Goal: Ask a question: Seek information or help from site administrators or community

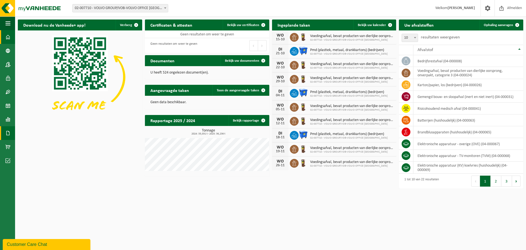
click at [10, 130] on span at bounding box center [7, 133] width 5 height 14
click at [37, 133] on span "Facturen" at bounding box center [39, 133] width 15 height 10
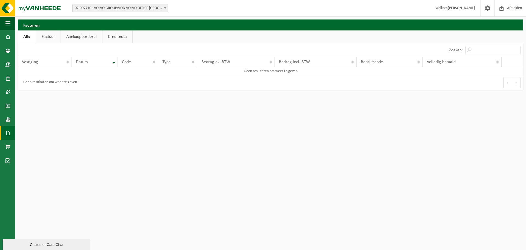
click at [46, 41] on link "Factuur" at bounding box center [48, 36] width 24 height 13
click at [89, 36] on link "Aankoopborderel" at bounding box center [81, 36] width 41 height 13
click at [8, 78] on span at bounding box center [7, 78] width 5 height 14
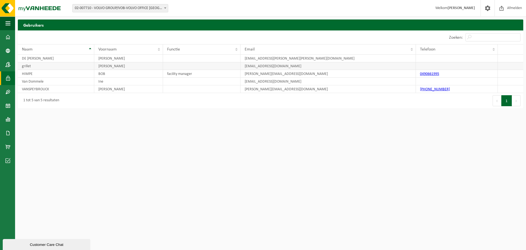
click at [98, 66] on td "pieter" at bounding box center [128, 66] width 69 height 8
click at [492, 67] on td at bounding box center [457, 66] width 82 height 8
click at [114, 65] on td "pieter" at bounding box center [128, 66] width 69 height 8
click at [123, 65] on td "pieter" at bounding box center [128, 66] width 69 height 8
click at [505, 65] on td at bounding box center [510, 66] width 25 height 8
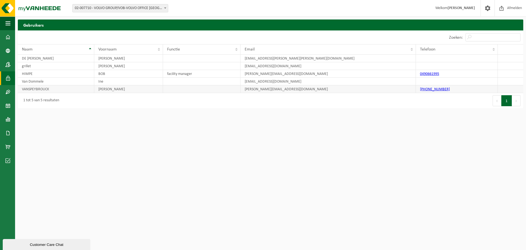
click at [507, 89] on td at bounding box center [510, 89] width 25 height 8
click at [514, 103] on button "Volgende" at bounding box center [516, 100] width 8 height 11
click at [517, 103] on button "Volgende" at bounding box center [516, 100] width 8 height 11
click at [511, 103] on button "1" at bounding box center [507, 100] width 11 height 11
click at [497, 100] on button "Vorige" at bounding box center [497, 100] width 9 height 11
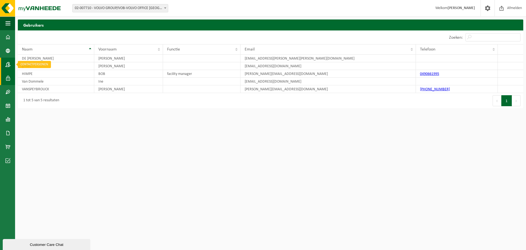
click at [8, 65] on span at bounding box center [7, 65] width 5 height 14
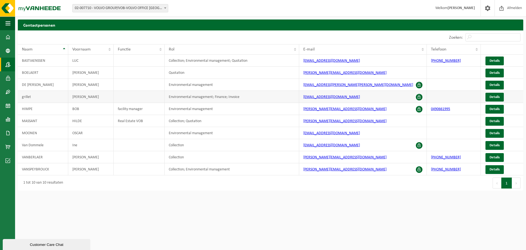
click at [418, 98] on span at bounding box center [419, 97] width 7 height 7
click at [501, 98] on link "Details" at bounding box center [495, 97] width 18 height 9
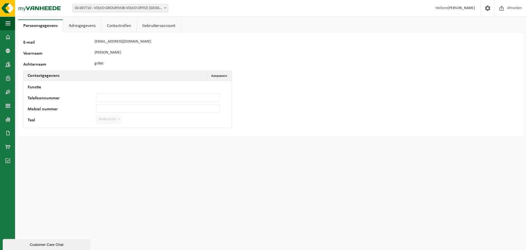
click at [117, 28] on link "Contactrollen" at bounding box center [118, 25] width 35 height 13
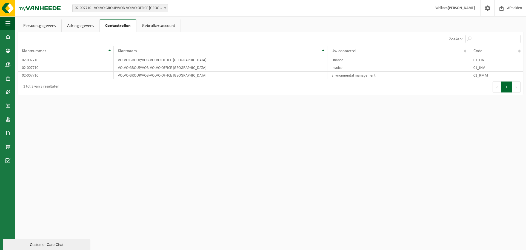
click at [148, 26] on link "Gebruikersaccount" at bounding box center [159, 25] width 44 height 13
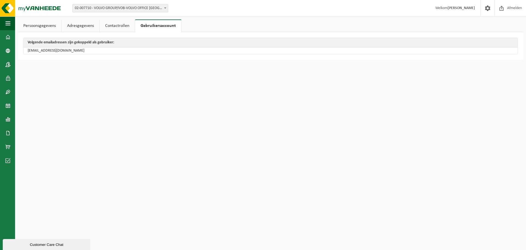
click at [121, 26] on link "Contactrollen" at bounding box center [117, 25] width 35 height 13
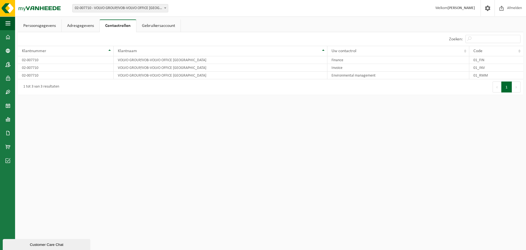
click at [80, 25] on link "Adresgegevens" at bounding box center [81, 25] width 38 height 13
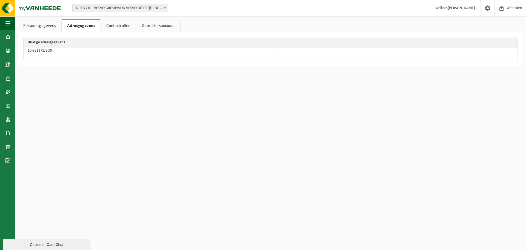
click at [42, 26] on link "Persoonsgegevens" at bounding box center [40, 25] width 44 height 13
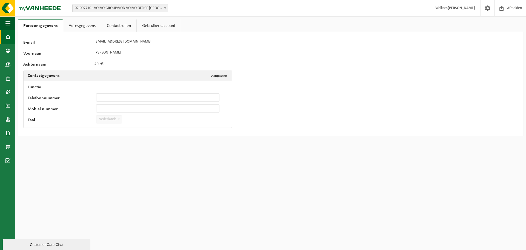
click at [8, 37] on span at bounding box center [7, 37] width 5 height 14
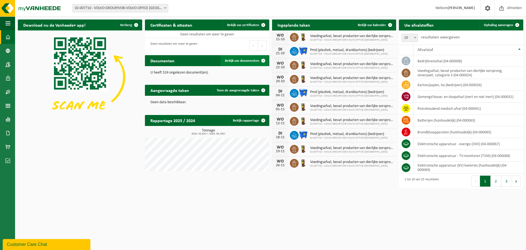
click at [256, 62] on span "Bekijk uw documenten" at bounding box center [242, 61] width 34 height 4
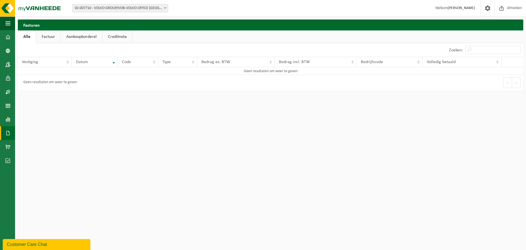
click at [115, 7] on span "02-007710 - VOLVO GROUP/VOB-VOLVO OFFICE [GEOGRAPHIC_DATA] - [GEOGRAPHIC_DATA]" at bounding box center [120, 8] width 95 height 8
click at [48, 37] on link "Factuur" at bounding box center [48, 36] width 24 height 13
click at [46, 243] on div "Customer Care Chat" at bounding box center [46, 244] width 79 height 7
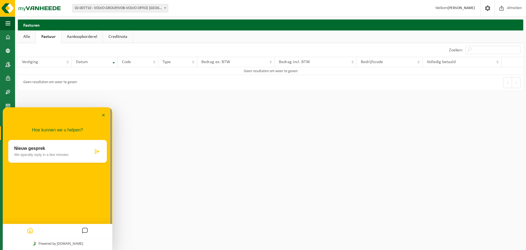
click at [172, 154] on html "Vestiging: 02-007710 - VOLVO GROUP/VOB-VOLVO OFFICE BRUSSELS - BERCHEM-SAINTE-A…" at bounding box center [263, 125] width 526 height 250
click at [102, 117] on button "Minimaliseer" at bounding box center [103, 115] width 9 height 8
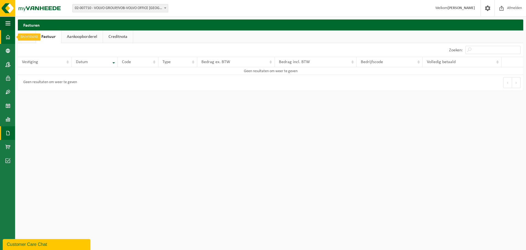
click at [9, 35] on span at bounding box center [7, 37] width 5 height 14
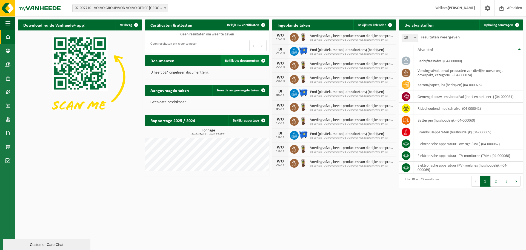
click at [245, 63] on link "Bekijk uw documenten" at bounding box center [245, 60] width 48 height 11
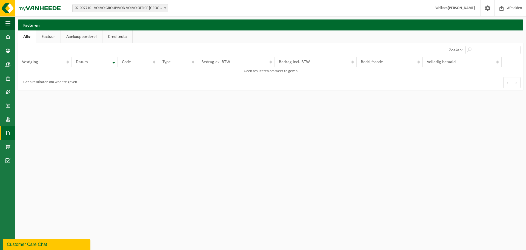
click at [33, 243] on div "Customer Care Chat" at bounding box center [46, 244] width 79 height 7
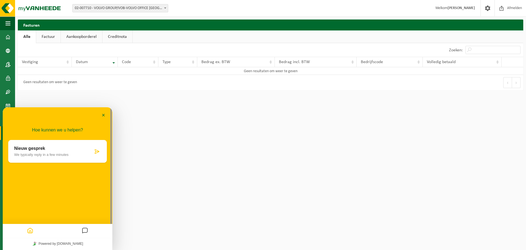
click at [188, 164] on html "Vestiging: 02-007710 - VOLVO GROUP/VOB-VOLVO OFFICE [GEOGRAPHIC_DATA] - BERCHEM…" at bounding box center [263, 125] width 526 height 250
click at [51, 40] on link "Factuur" at bounding box center [48, 36] width 24 height 13
click at [10, 35] on span at bounding box center [7, 37] width 5 height 14
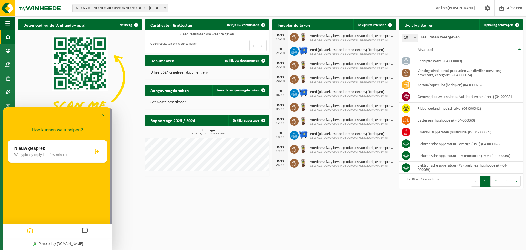
click at [205, 206] on html "Vestiging: 02-007710 - VOLVO GROUP/VOB-VOLVO OFFICE BRUSSELS - BERCHEM-SAINTE-A…" at bounding box center [263, 125] width 526 height 250
click at [240, 62] on span "Bekijk uw documenten" at bounding box center [242, 61] width 34 height 4
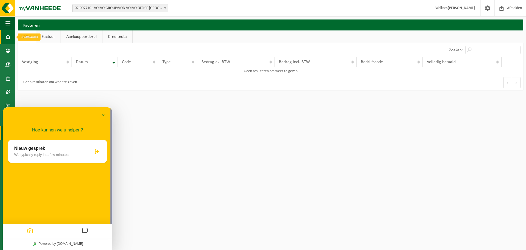
click at [5, 35] on link "Dashboard" at bounding box center [7, 37] width 15 height 14
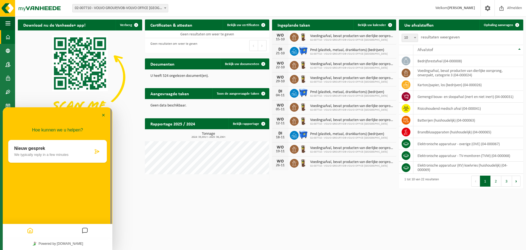
click at [53, 152] on div "Nieuw gesprek We typically reply in a few minutes" at bounding box center [53, 151] width 79 height 11
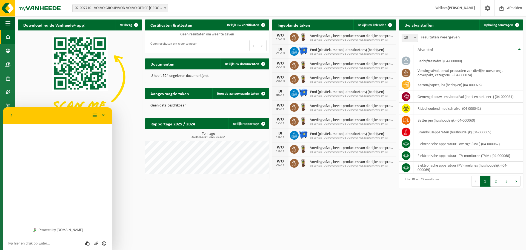
click at [35, 244] on textarea at bounding box center [57, 243] width 101 height 4
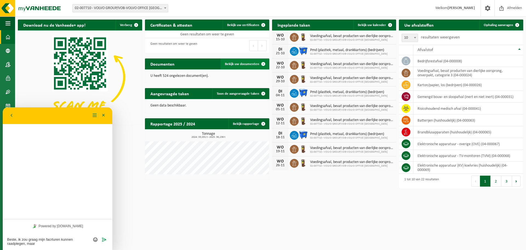
type textarea "Beste, ik zou graag mijn facrturen kunnen raadplegen, maar"
click at [234, 66] on span "Bekijk uw documenten" at bounding box center [242, 64] width 34 height 4
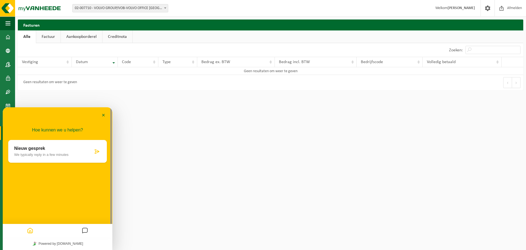
click at [45, 36] on link "Factuur" at bounding box center [48, 36] width 24 height 13
click at [39, 156] on p "We typically reply in a few minutes" at bounding box center [53, 154] width 79 height 4
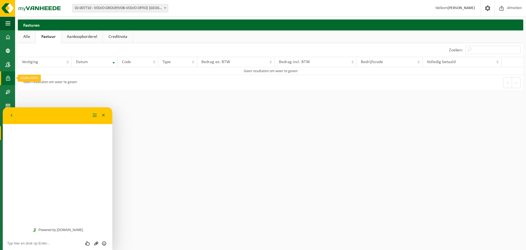
click at [6, 78] on span at bounding box center [7, 78] width 5 height 14
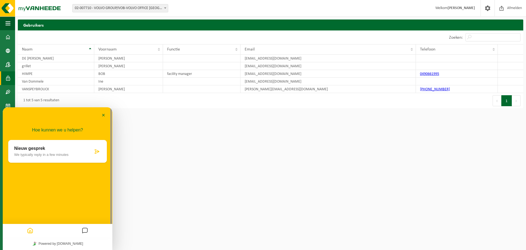
click at [470, 151] on html "Vestiging: 02-007710 - VOLVO GROUP/VOB-VOLVO OFFICE BRUSSELS - BERCHEM-SAINTE-A…" at bounding box center [263, 125] width 526 height 250
click at [40, 60] on td "DE JESUS ALVES" at bounding box center [56, 59] width 76 height 8
click at [31, 69] on td "grillet" at bounding box center [56, 66] width 76 height 8
click at [39, 77] on td "HIMPE" at bounding box center [56, 74] width 76 height 8
click at [39, 87] on td "VANSPEYBROUCK" at bounding box center [56, 89] width 76 height 8
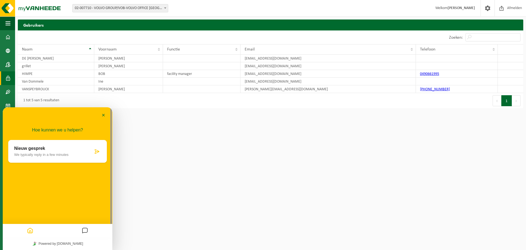
click at [53, 151] on p "Nieuw gesprek" at bounding box center [53, 148] width 79 height 5
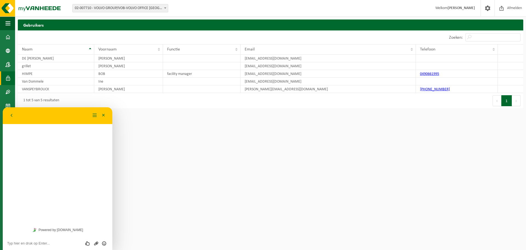
click at [43, 240] on div "Beoordeel deze chat Upload bestand Emoji invoeren" at bounding box center [57, 242] width 101 height 5
click at [43, 244] on textarea at bounding box center [57, 243] width 101 height 4
click at [365, 202] on html "Vestiging: 02-007710 - VOLVO GROUP/VOB-VOLVO OFFICE BRUSSELS - BERCHEM-SAINTE-A…" at bounding box center [263, 125] width 526 height 250
click at [6, 40] on span at bounding box center [7, 37] width 5 height 14
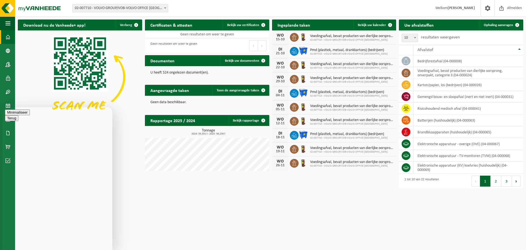
click at [30, 115] on button "Minimaliseer" at bounding box center [17, 112] width 25 height 6
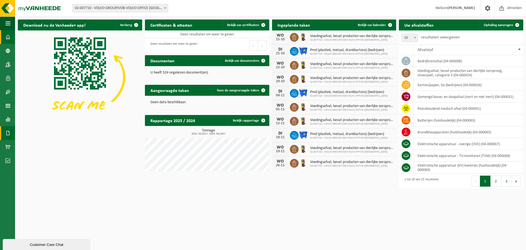
click at [7, 129] on span at bounding box center [7, 133] width 5 height 14
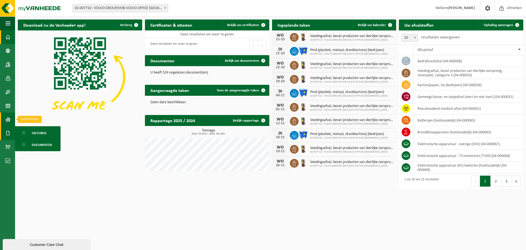
click at [7, 120] on span at bounding box center [7, 119] width 5 height 14
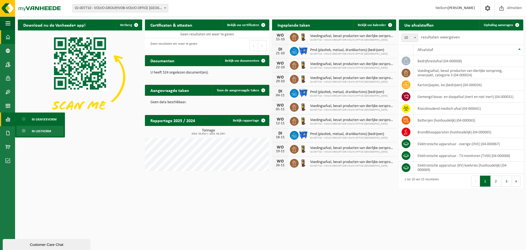
click at [44, 131] on span "In lijstvorm" at bounding box center [41, 131] width 19 height 10
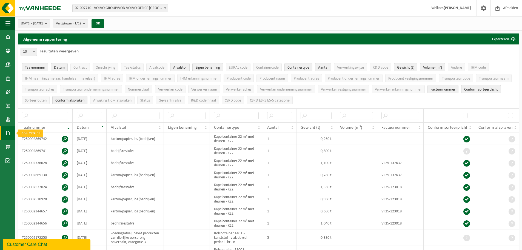
click at [5, 132] on span at bounding box center [7, 133] width 5 height 14
click at [49, 135] on link "Facturen" at bounding box center [37, 132] width 43 height 10
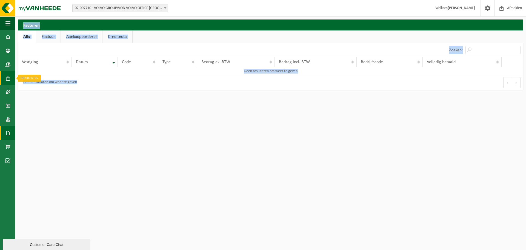
drag, startPoint x: 81, startPoint y: 84, endPoint x: 15, endPoint y: 83, distance: 66.6
click at [15, 83] on div "Navigatie Afmelden Dashboard Bedrijfsgegevens Contactpersonen Gebruikers Contra…" at bounding box center [263, 48] width 526 height 96
click at [44, 86] on div "Geen resultaten om weer te geven" at bounding box center [49, 83] width 56 height 10
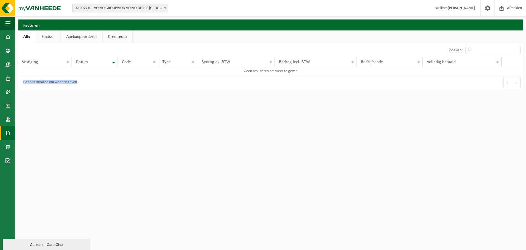
drag, startPoint x: 82, startPoint y: 83, endPoint x: 24, endPoint y: 82, distance: 58.1
click at [24, 82] on div "Geen resultaten om weer te geven" at bounding box center [144, 82] width 253 height 15
copy div "Geen resultaten om weer te geven"
click at [5, 65] on link "Contactpersonen" at bounding box center [7, 65] width 15 height 14
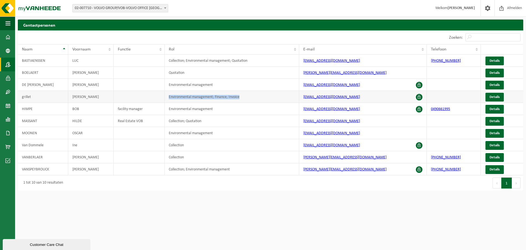
drag, startPoint x: 242, startPoint y: 96, endPoint x: 164, endPoint y: 96, distance: 77.3
click at [164, 96] on tr "grillet pieter Environmental management; Finance; Invoice pieter.grillet@volvoc…" at bounding box center [271, 97] width 506 height 12
copy tr "Environmental management; Finance; Invoice"
click at [70, 213] on html "Vestiging: 02-007710 - VOLVO GROUP/VOB-VOLVO OFFICE BRUSSELS - BERCHEM-SAINTE-A…" at bounding box center [263, 125] width 526 height 250
click at [38, 243] on div "Customer Care Chat" at bounding box center [46, 244] width 79 height 4
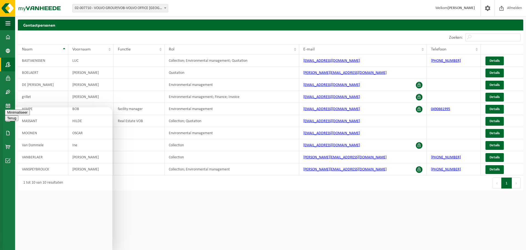
paste textarea "Beste, ik zou graag mijn facturen kunnen raadplegen op MyVanheede. Op de startp…"
type textarea "Beste, ik zou graag mijn facturen kunnen raadplegen op MyVanheede. Op de startp…"
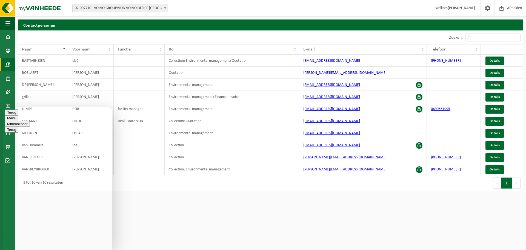
click at [496, 97] on span "Details" at bounding box center [495, 97] width 10 height 4
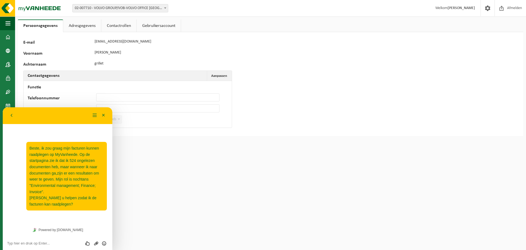
click at [101, 27] on link "Contactrollen" at bounding box center [118, 25] width 35 height 13
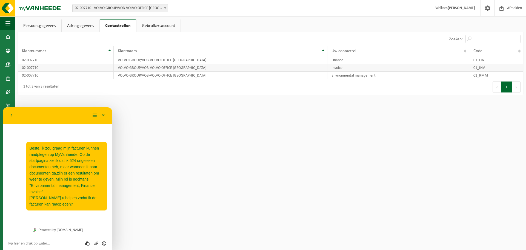
click at [232, 66] on td "VOLVO GROUP/VOB-VOLVO OFFICE BRUSSELS" at bounding box center [221, 68] width 214 height 8
click at [232, 60] on td "VOLVO GROUP/VOB-VOLVO OFFICE [GEOGRAPHIC_DATA]" at bounding box center [221, 60] width 214 height 8
click at [163, 30] on link "Gebruikersaccount" at bounding box center [159, 25] width 44 height 13
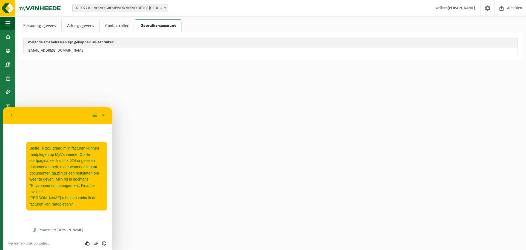
click at [81, 26] on link "Adresgegevens" at bounding box center [81, 25] width 38 height 13
click at [47, 30] on link "Persoonsgegevens" at bounding box center [40, 25] width 44 height 13
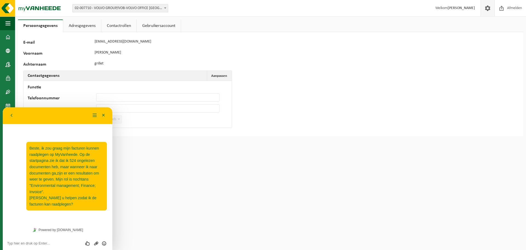
click at [487, 9] on span at bounding box center [488, 8] width 8 height 16
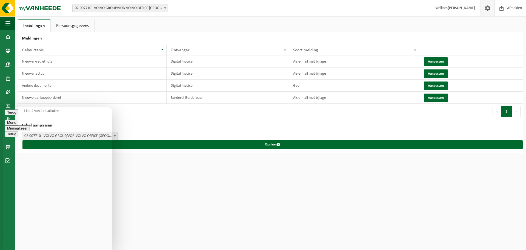
click at [192, 186] on html "Vestiging: 02-007710 - VOLVO GROUP/VOB-VOLVO OFFICE [GEOGRAPHIC_DATA] - BERCHEM…" at bounding box center [263, 125] width 526 height 250
click at [433, 73] on button "Aanpassen" at bounding box center [436, 73] width 24 height 9
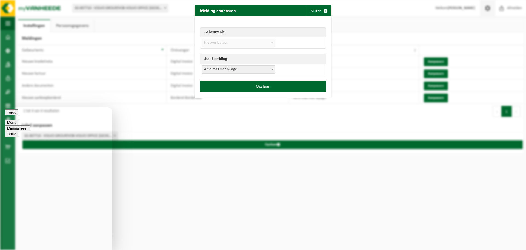
click at [243, 69] on span "Als e-mail met bijlage" at bounding box center [238, 70] width 73 height 8
click at [320, 9] on span "submit" at bounding box center [325, 10] width 11 height 11
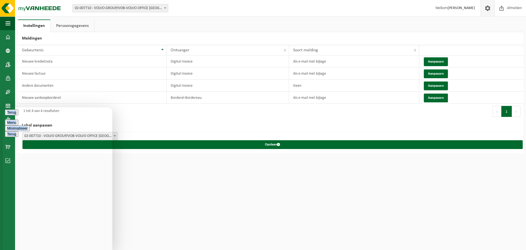
drag, startPoint x: 54, startPoint y: 117, endPoint x: 222, endPoint y: 117, distance: 167.5
click at [112, 117] on html "Terug Menu Minimaliseer Terug Powered by tawk.to Beoordeel deze chat Upload bes…" at bounding box center [58, 178] width 110 height 143
click at [221, 119] on h2 "Label aanpassen" at bounding box center [271, 125] width 506 height 13
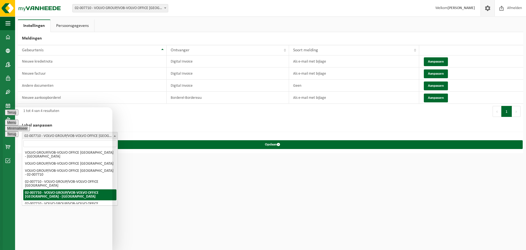
click at [115, 136] on span at bounding box center [114, 135] width 5 height 7
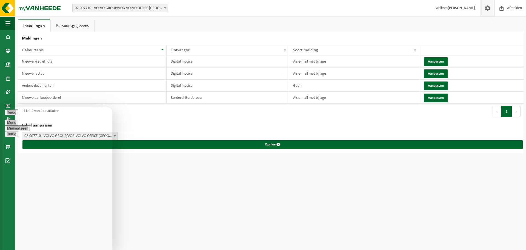
click at [70, 26] on link "Persoonsgegevens" at bounding box center [73, 25] width 44 height 13
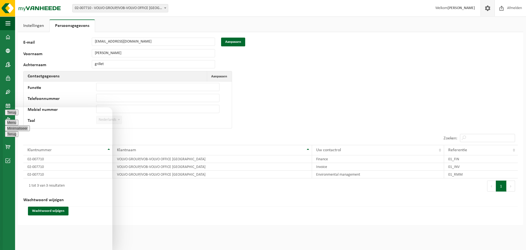
click at [32, 28] on link "Instellingen" at bounding box center [34, 25] width 32 height 13
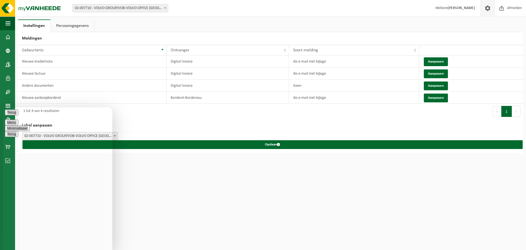
click at [231, 172] on div "Vestiging: 02-007710 - VOLVO GROUP/VOB-VOLVO OFFICE BRUSSELS - BERCHEM-SAINTE-A…" at bounding box center [263, 125] width 526 height 250
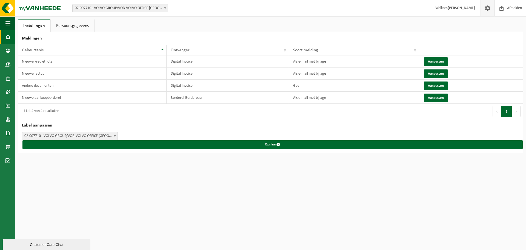
click at [10, 37] on link "Dashboard" at bounding box center [7, 37] width 15 height 14
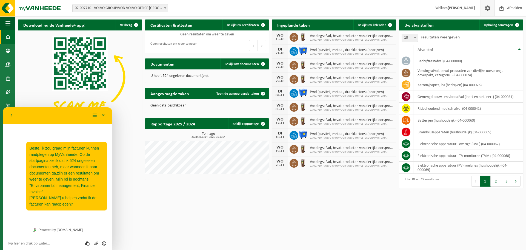
click at [486, 5] on span at bounding box center [488, 8] width 8 height 16
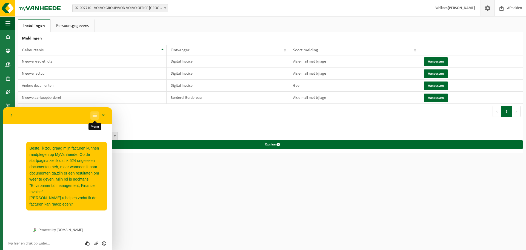
click at [95, 115] on button "Menu" at bounding box center [94, 115] width 9 height 8
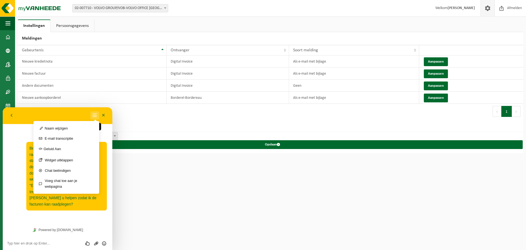
click at [95, 115] on button "Menu" at bounding box center [94, 115] width 9 height 8
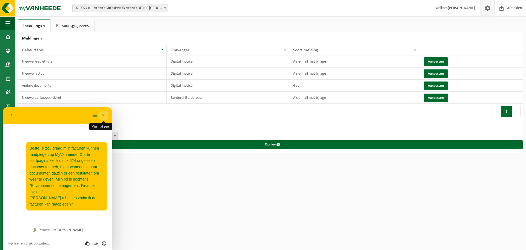
click at [104, 116] on button "Minimaliseer" at bounding box center [103, 115] width 9 height 8
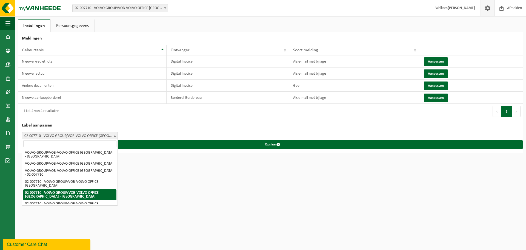
click at [88, 138] on span "02-007710 - VOLVO GROUP/VOB-VOLVO OFFICE [GEOGRAPHIC_DATA] - [GEOGRAPHIC_DATA]" at bounding box center [69, 136] width 95 height 8
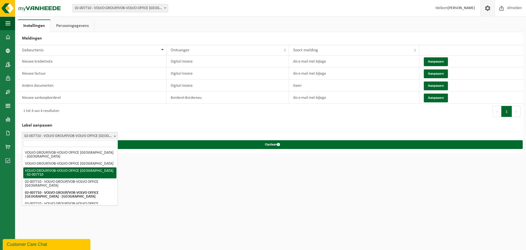
scroll to position [11, 0]
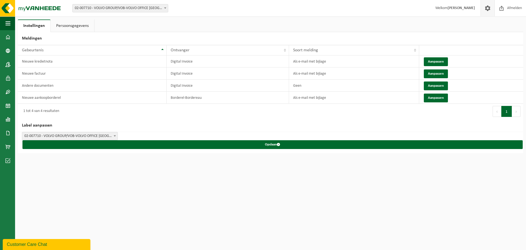
click at [150, 11] on span "02-007710 - VOLVO GROUP/VOB-VOLVO OFFICE [GEOGRAPHIC_DATA] - [GEOGRAPHIC_DATA]" at bounding box center [120, 8] width 95 height 8
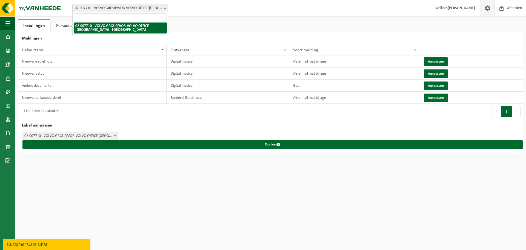
click at [150, 10] on span "02-007710 - VOLVO GROUP/VOB-VOLVO OFFICE [GEOGRAPHIC_DATA] - [GEOGRAPHIC_DATA]" at bounding box center [120, 8] width 95 height 8
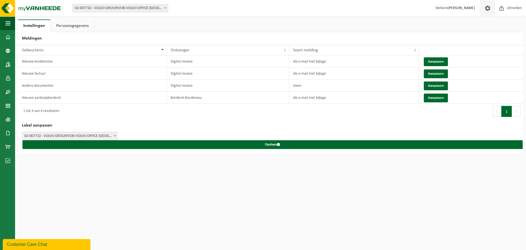
click at [104, 132] on span "02-007710 - VOLVO GROUP/VOB-VOLVO OFFICE BRUSSELS - 1082 BERCHEM-SAINTE-AGATHE,…" at bounding box center [69, 136] width 95 height 8
click at [100, 136] on span "02-007710 - VOLVO GROUP/VOB-VOLVO OFFICE BRUSSELS - 1082 BERCHEM-SAINTE-AGATHE,…" at bounding box center [69, 136] width 95 height 8
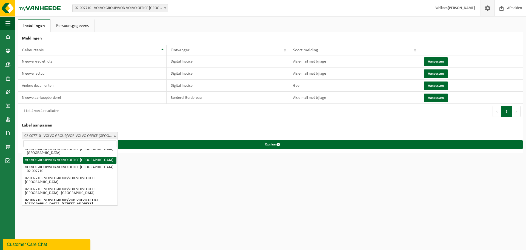
scroll to position [0, 0]
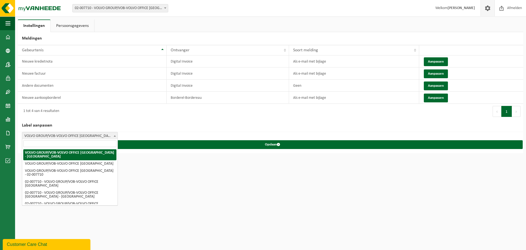
click at [90, 134] on span "VOLVO GROUP/VOB-VOLVO OFFICE [GEOGRAPHIC_DATA] - [GEOGRAPHIC_DATA]" at bounding box center [69, 136] width 95 height 8
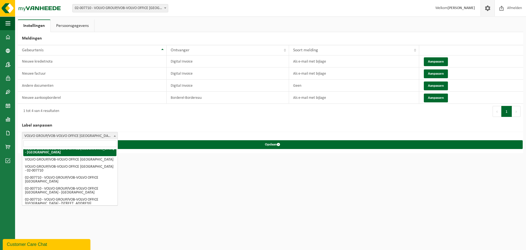
scroll to position [11, 0]
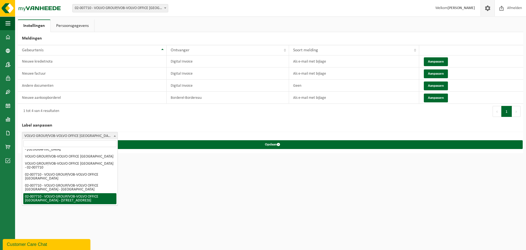
select select "5"
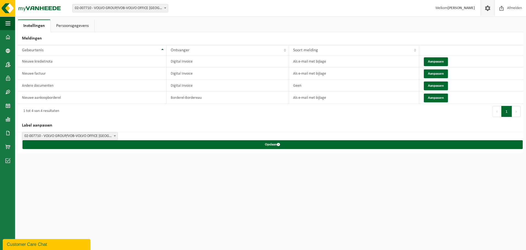
click at [136, 7] on span "02-007710 - VOLVO GROUP/VOB-VOLVO OFFICE [GEOGRAPHIC_DATA] - [GEOGRAPHIC_DATA]" at bounding box center [120, 8] width 95 height 8
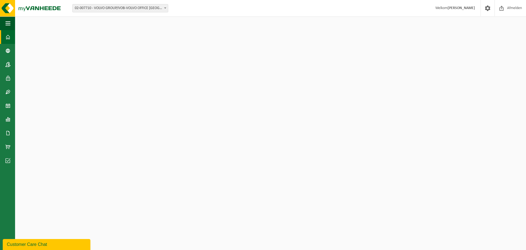
click at [153, 9] on span "02-007710 - VOLVO GROUP/VOB-VOLVO OFFICE [GEOGRAPHIC_DATA] - [GEOGRAPHIC_DATA]" at bounding box center [120, 8] width 95 height 8
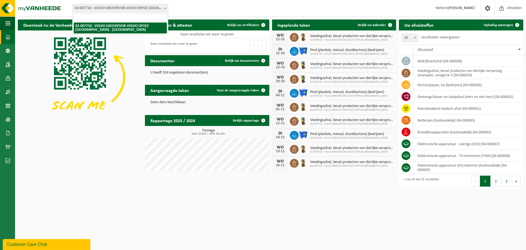
click at [153, 9] on span "02-007710 - VOLVO GROUP/VOB-VOLVO OFFICE [GEOGRAPHIC_DATA] - [GEOGRAPHIC_DATA]" at bounding box center [120, 8] width 95 height 8
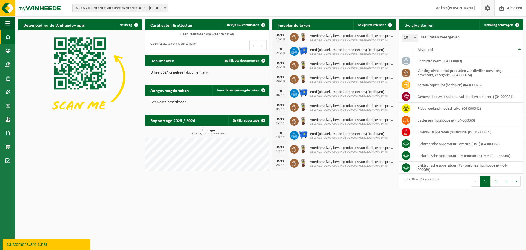
click at [486, 8] on span at bounding box center [488, 8] width 8 height 16
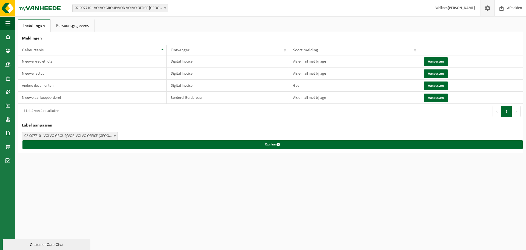
click at [81, 27] on link "Persoonsgegevens" at bounding box center [73, 25] width 44 height 13
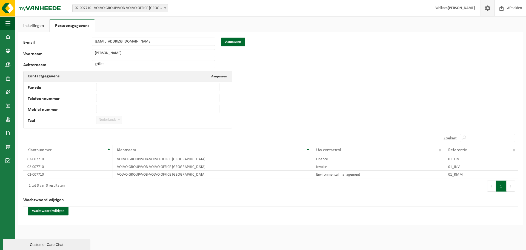
click at [42, 23] on link "Instellingen" at bounding box center [34, 25] width 32 height 13
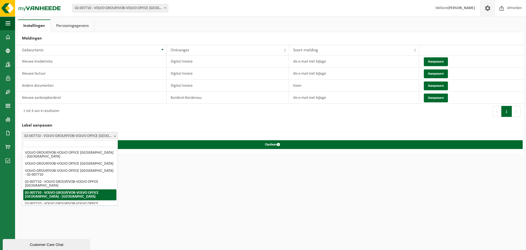
click at [102, 132] on span "02-007710 - VOLVO GROUP/VOB-VOLVO OFFICE [GEOGRAPHIC_DATA] - [GEOGRAPHIC_DATA]" at bounding box center [69, 136] width 95 height 8
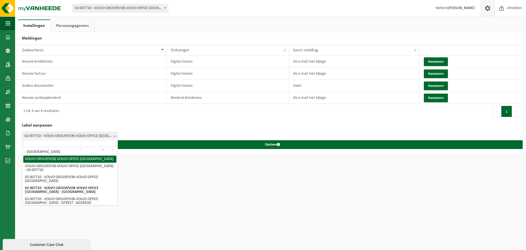
scroll to position [11, 0]
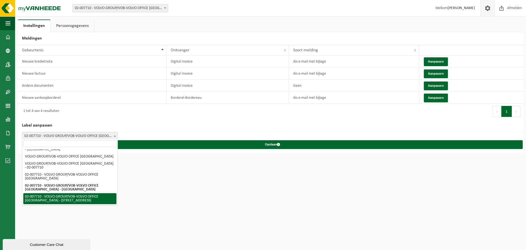
select select "5"
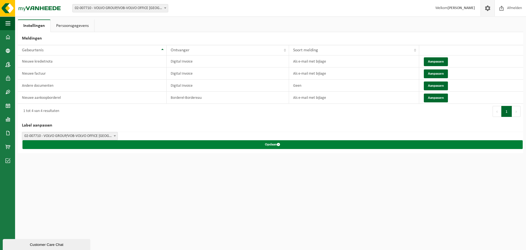
click at [187, 140] on button "Opslaan" at bounding box center [272, 144] width 501 height 9
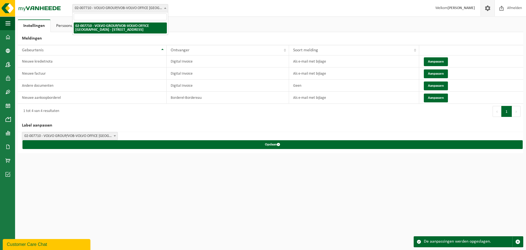
click at [133, 6] on span "02-007710 - VOLVO GROUP/VOB-VOLVO OFFICE [GEOGRAPHIC_DATA] - [STREET_ADDRESS]" at bounding box center [120, 8] width 95 height 8
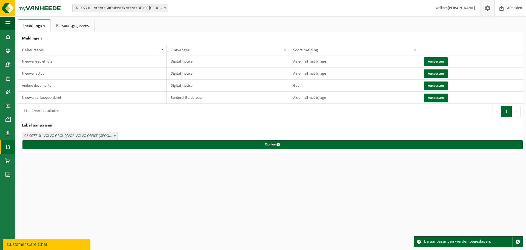
click at [6, 143] on span at bounding box center [7, 147] width 5 height 14
click at [30, 148] on link "Facturen" at bounding box center [37, 146] width 43 height 10
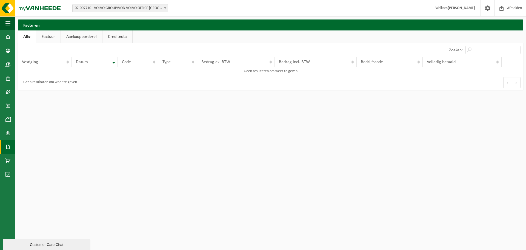
click at [53, 38] on link "Factuur" at bounding box center [48, 36] width 24 height 13
click at [113, 3] on div "Vestiging: 02-007710 - VOLVO GROUP/VOB-VOLVO OFFICE BRUSSELS - 1082 BERCHEM-SAI…" at bounding box center [263, 8] width 526 height 17
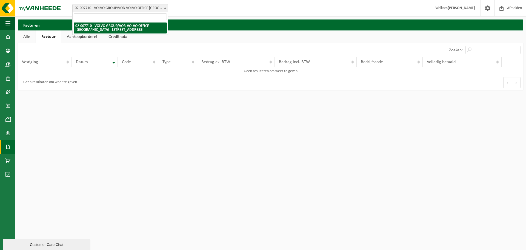
click at [113, 5] on span "02-007710 - VOLVO GROUP/VOB-VOLVO OFFICE [GEOGRAPHIC_DATA] - [STREET_ADDRESS]" at bounding box center [120, 8] width 95 height 8
click at [485, 8] on span at bounding box center [488, 8] width 8 height 16
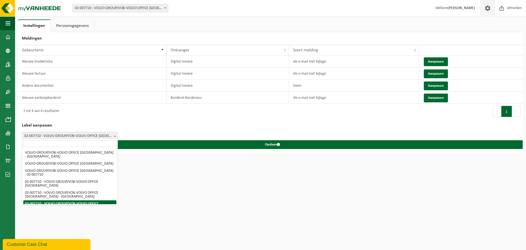
click at [108, 132] on span "02-007710 - VOLVO GROUP/VOB-VOLVO OFFICE [GEOGRAPHIC_DATA] - [STREET_ADDRESS]" at bounding box center [69, 136] width 95 height 8
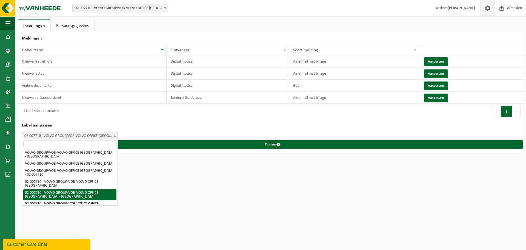
scroll to position [11, 0]
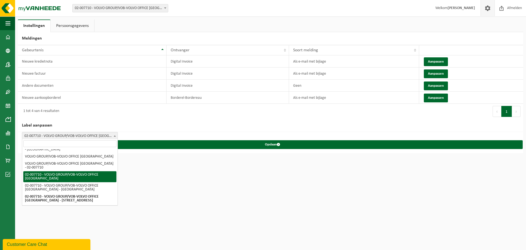
select select "3"
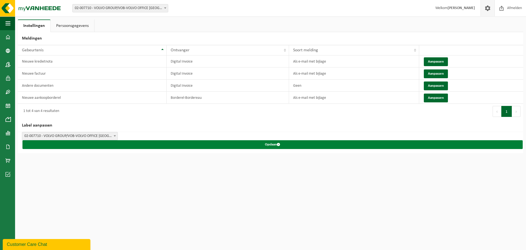
click at [209, 141] on button "Opslaan" at bounding box center [272, 144] width 501 height 9
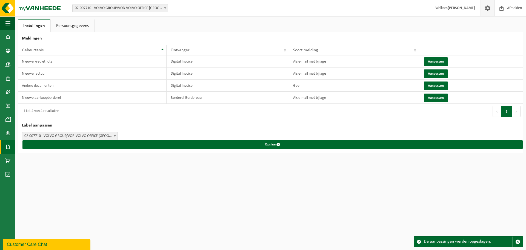
click at [7, 147] on span at bounding box center [7, 147] width 5 height 14
click at [39, 147] on span "Facturen" at bounding box center [39, 146] width 15 height 10
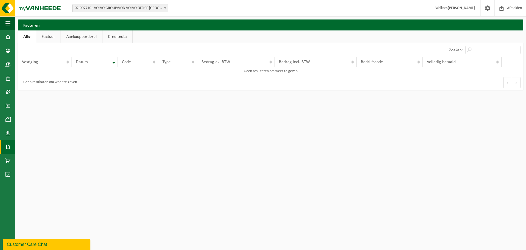
click at [53, 37] on link "Factuur" at bounding box center [48, 36] width 24 height 13
click at [88, 34] on link "Aankoopborderel" at bounding box center [81, 36] width 41 height 13
click at [5, 39] on link "Dashboard" at bounding box center [7, 37] width 15 height 14
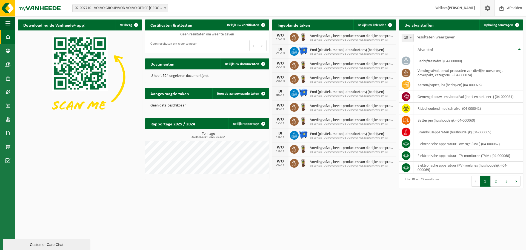
click at [490, 9] on span at bounding box center [488, 8] width 8 height 16
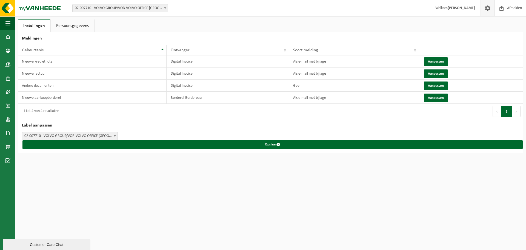
click at [113, 135] on span at bounding box center [114, 135] width 5 height 7
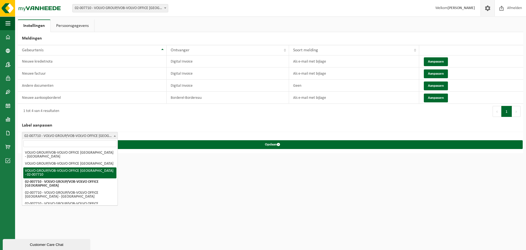
select select "2"
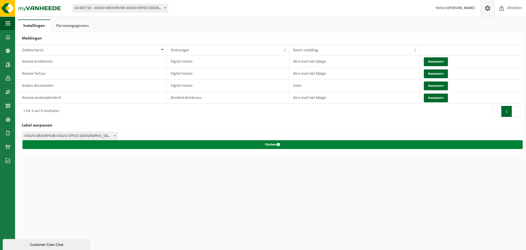
click at [262, 144] on button "Opslaan" at bounding box center [272, 144] width 501 height 9
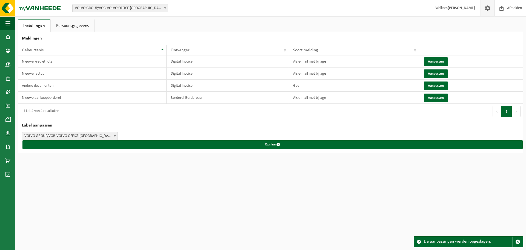
click at [144, 6] on span "VOLVO GROUP/VOB-VOLVO OFFICE [GEOGRAPHIC_DATA] - 02-007710" at bounding box center [120, 8] width 95 height 8
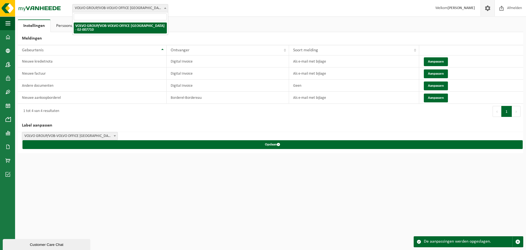
click at [144, 6] on span "VOLVO GROUP/VOB-VOLVO OFFICE [GEOGRAPHIC_DATA] - 02-007710" at bounding box center [120, 8] width 95 height 8
click at [137, 7] on span "VOLVO GROUP/VOB-VOLVO OFFICE [GEOGRAPHIC_DATA] - 02-007710" at bounding box center [120, 8] width 95 height 8
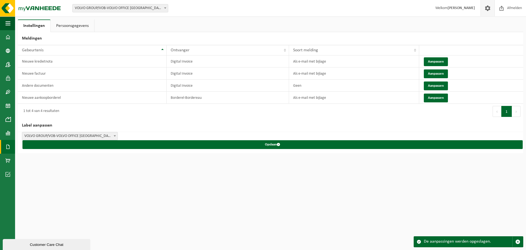
click at [11, 147] on link "Documenten" at bounding box center [7, 147] width 15 height 14
click at [19, 147] on link "Facturen" at bounding box center [37, 146] width 43 height 10
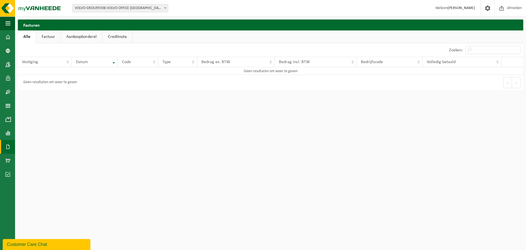
click at [53, 35] on link "Factuur" at bounding box center [48, 36] width 24 height 13
click at [7, 38] on span at bounding box center [7, 37] width 5 height 14
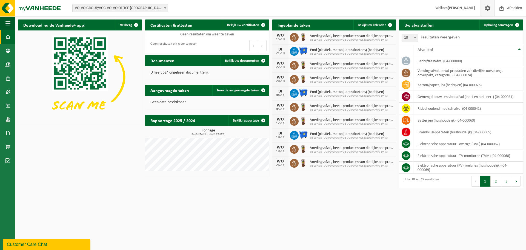
click at [486, 10] on span at bounding box center [488, 8] width 8 height 16
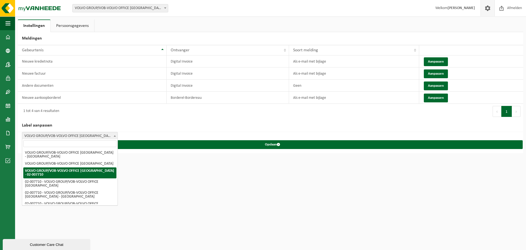
click at [87, 135] on span "VOLVO GROUP/VOB-VOLVO OFFICE [GEOGRAPHIC_DATA] - 02-007710" at bounding box center [69, 136] width 95 height 8
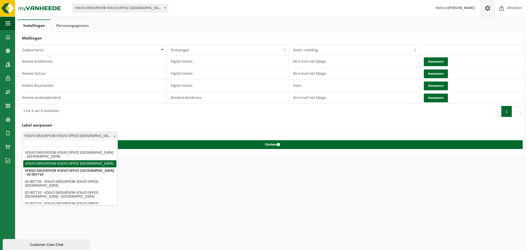
select select "1"
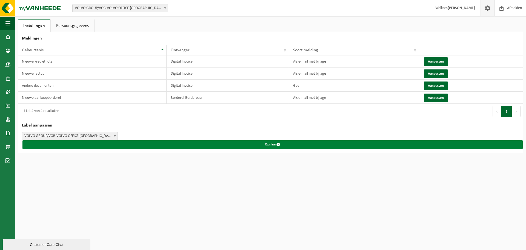
click at [220, 143] on button "Opslaan" at bounding box center [272, 144] width 501 height 9
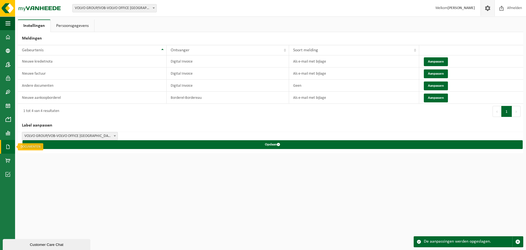
click at [8, 146] on span at bounding box center [7, 147] width 5 height 14
click at [29, 148] on link "Facturen" at bounding box center [37, 146] width 43 height 10
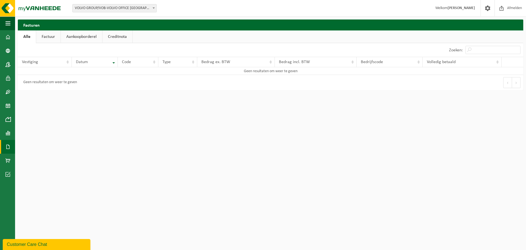
click at [42, 39] on link "Factuur" at bounding box center [48, 36] width 24 height 13
click at [87, 34] on link "Aankoopborderel" at bounding box center [81, 36] width 41 height 13
click at [114, 37] on link "Creditnota" at bounding box center [120, 36] width 30 height 13
click at [487, 7] on span at bounding box center [488, 8] width 8 height 16
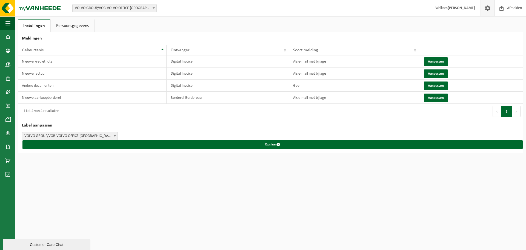
click at [105, 134] on span "VOLVO GROUP/VOB-VOLVO OFFICE [GEOGRAPHIC_DATA]" at bounding box center [69, 136] width 95 height 8
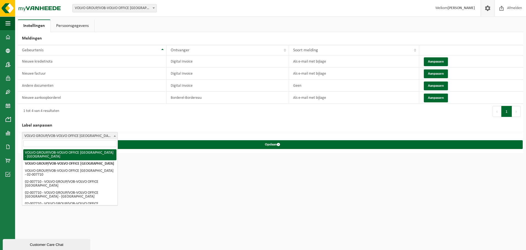
select select "0"
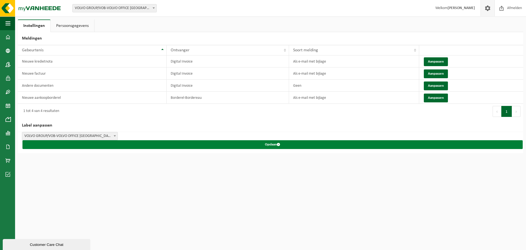
click at [135, 144] on button "Opslaan" at bounding box center [272, 144] width 501 height 9
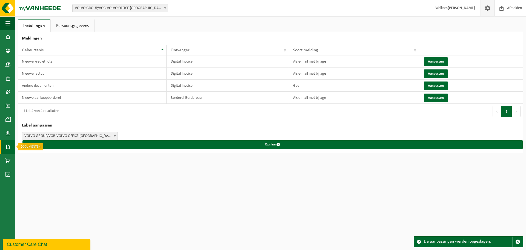
click at [7, 147] on span at bounding box center [7, 147] width 5 height 14
click at [26, 152] on ul "Facturen Documenten" at bounding box center [38, 152] width 46 height 25
click at [24, 146] on span at bounding box center [24, 146] width 4 height 10
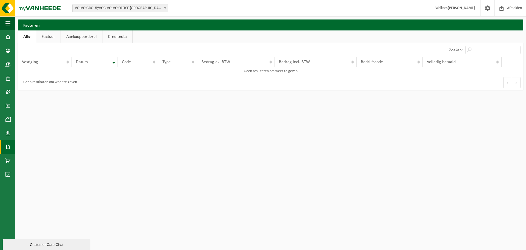
click at [44, 36] on link "Factuur" at bounding box center [48, 36] width 24 height 13
click at [75, 36] on link "Aankoopborderel" at bounding box center [81, 36] width 41 height 13
click at [106, 36] on link "Creditnota" at bounding box center [120, 36] width 30 height 13
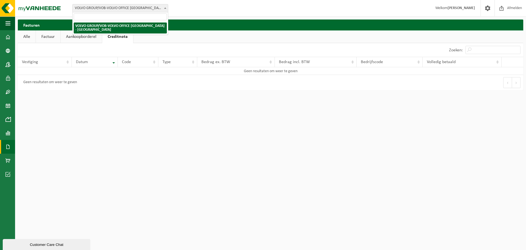
click at [117, 8] on span "VOLVO GROUP/VOB-VOLVO OFFICE BRUSSELS - BERCHEM-SAINTE-AGATHE" at bounding box center [120, 8] width 95 height 8
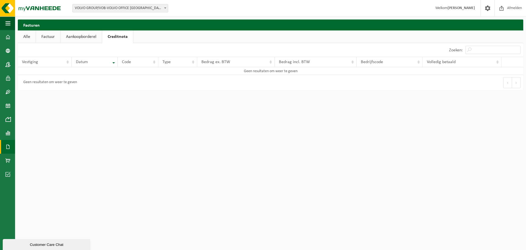
click at [117, 8] on span "VOLVO GROUP/VOB-VOLVO OFFICE BRUSSELS - BERCHEM-SAINTE-AGATHE" at bounding box center [120, 8] width 95 height 8
click at [487, 9] on span at bounding box center [488, 8] width 8 height 16
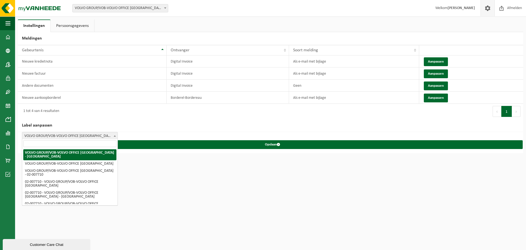
click at [95, 135] on span "VOLVO GROUP/VOB-VOLVO OFFICE [GEOGRAPHIC_DATA] - [GEOGRAPHIC_DATA]" at bounding box center [69, 136] width 95 height 8
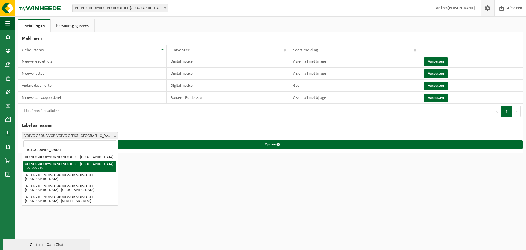
scroll to position [11, 0]
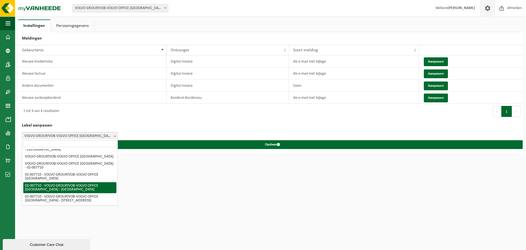
select select "4"
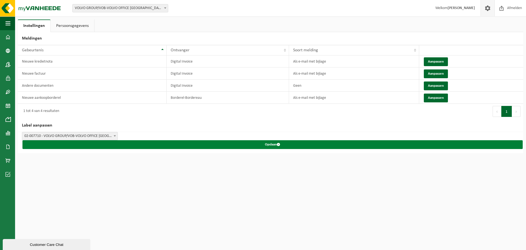
click at [178, 146] on button "Opslaan" at bounding box center [272, 144] width 501 height 9
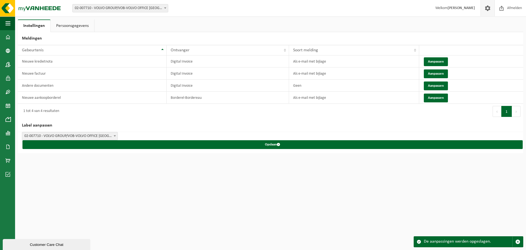
click at [132, 11] on span "02-007710 - VOLVO GROUP/VOB-VOLVO OFFICE [GEOGRAPHIC_DATA] - [GEOGRAPHIC_DATA]" at bounding box center [120, 8] width 95 height 8
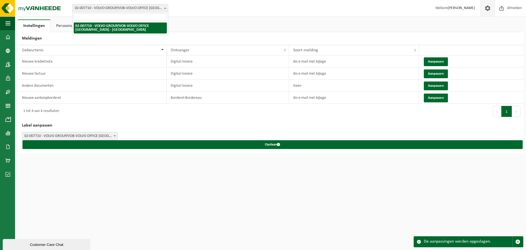
type input "0"
click at [140, 208] on html "Vestiging: 02-007710 - VOLVO GROUP/VOB-VOLVO OFFICE [GEOGRAPHIC_DATA] - BERCHEM…" at bounding box center [263, 125] width 526 height 250
drag, startPoint x: 36, startPoint y: 242, endPoint x: 36, endPoint y: 373, distance: 130.5
click at [36, 242] on div "Customer Care Chat" at bounding box center [46, 244] width 79 height 4
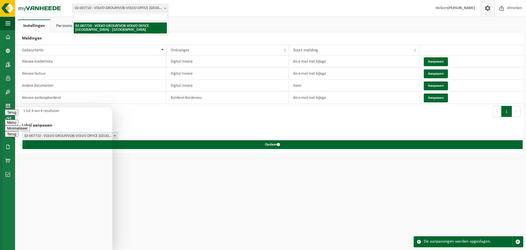
click at [166, 208] on html "Vestiging: 02-007710 - VOLVO GROUP/VOB-VOLVO OFFICE [GEOGRAPHIC_DATA] - BERCHEM…" at bounding box center [263, 125] width 526 height 250
click at [14, 34] on link "Dashboard" at bounding box center [7, 37] width 15 height 14
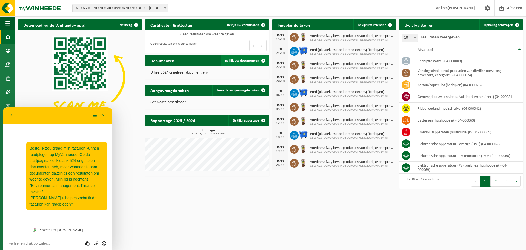
click at [248, 63] on link "Bekijk uw documenten" at bounding box center [245, 60] width 48 height 11
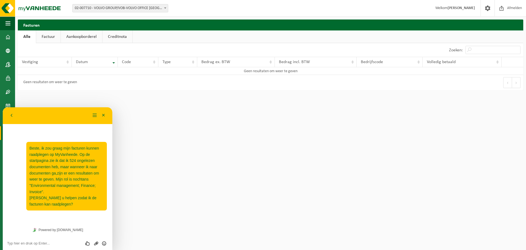
click at [52, 39] on link "Factuur" at bounding box center [48, 36] width 24 height 13
click at [85, 38] on link "Aankoopborderel" at bounding box center [81, 36] width 41 height 13
click at [109, 37] on link "Creditnota" at bounding box center [120, 36] width 30 height 13
click at [460, 9] on strong "[PERSON_NAME]" at bounding box center [461, 8] width 27 height 4
click at [491, 8] on span at bounding box center [488, 8] width 8 height 16
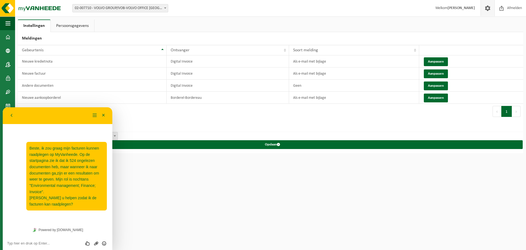
click at [69, 28] on link "Persoonsgegevens" at bounding box center [73, 25] width 44 height 13
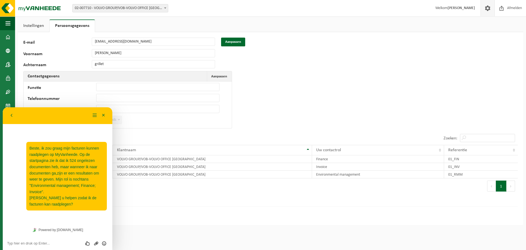
click at [79, 50] on div "Voornaam [PERSON_NAME]" at bounding box center [121, 53] width 197 height 8
click at [89, 59] on div "78407 E-mail [PERSON_NAME][EMAIL_ADDRESS][DOMAIN_NAME] Aanpassen Voornaam [PERS…" at bounding box center [112, 84] width 178 height 93
click at [105, 117] on button "Minimaliseer" at bounding box center [103, 115] width 9 height 8
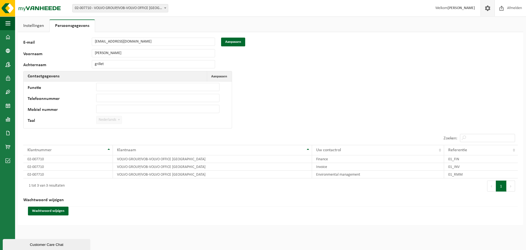
click at [33, 28] on link "Instellingen" at bounding box center [34, 25] width 32 height 13
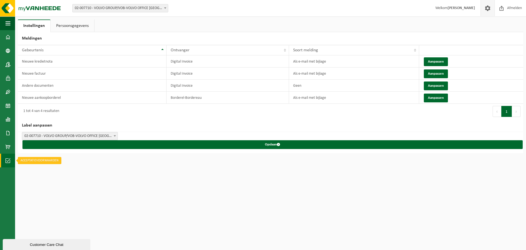
click at [3, 162] on link "Acceptatievoorwaarden" at bounding box center [7, 161] width 15 height 14
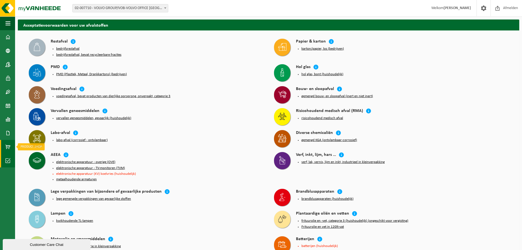
click at [6, 144] on span at bounding box center [7, 147] width 5 height 14
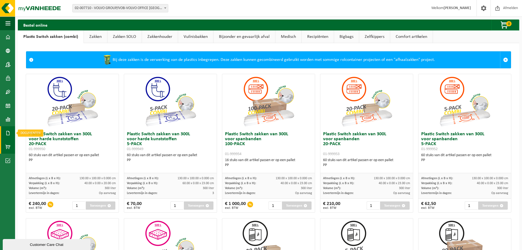
click at [7, 136] on span at bounding box center [7, 133] width 5 height 14
click at [33, 134] on span "Facturen" at bounding box center [39, 133] width 15 height 10
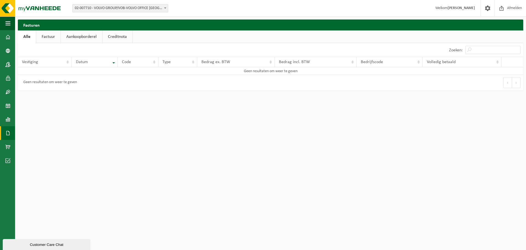
click at [46, 33] on link "Factuur" at bounding box center [48, 36] width 24 height 13
click at [12, 118] on link "Rapportage" at bounding box center [7, 119] width 15 height 14
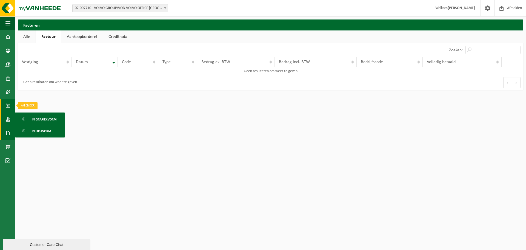
click at [11, 109] on link "Kalender" at bounding box center [7, 106] width 15 height 14
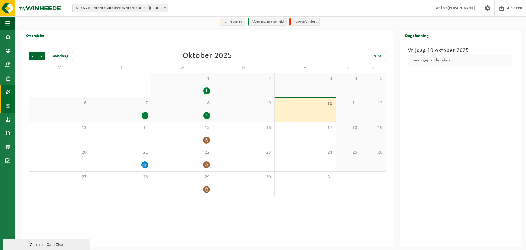
click at [10, 93] on span at bounding box center [7, 92] width 5 height 14
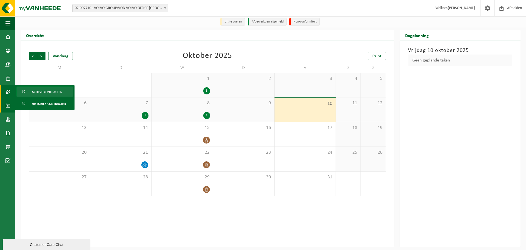
click at [49, 91] on span "Actieve contracten" at bounding box center [47, 92] width 31 height 10
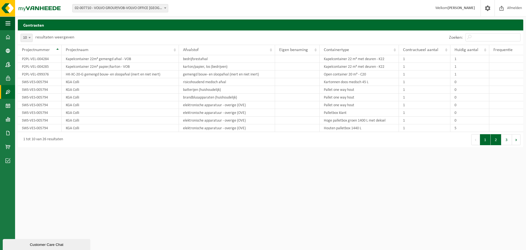
click at [494, 143] on button "2" at bounding box center [496, 139] width 11 height 11
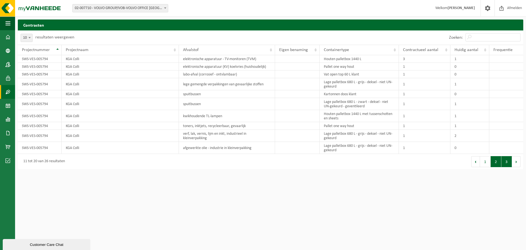
click at [509, 160] on button "3" at bounding box center [507, 161] width 11 height 11
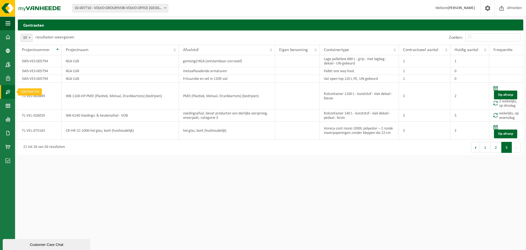
click at [6, 90] on span at bounding box center [7, 92] width 5 height 14
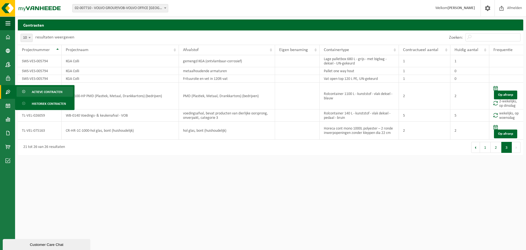
click at [196, 185] on html "Vestiging: 02-007710 - VOLVO GROUP/VOB-VOLVO OFFICE BRUSSELS - BERCHEM-SAINTE-A…" at bounding box center [263, 125] width 526 height 250
click at [4, 75] on link "Gebruikers" at bounding box center [7, 78] width 15 height 14
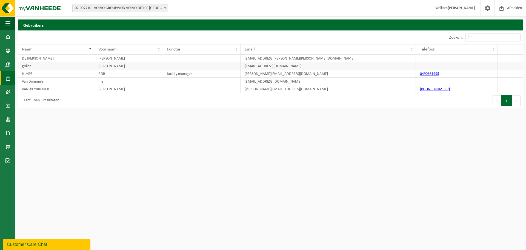
click at [183, 69] on td at bounding box center [202, 66] width 78 height 8
click at [305, 67] on td "[EMAIL_ADDRESS][DOMAIN_NAME]" at bounding box center [328, 66] width 175 height 8
click at [8, 39] on span at bounding box center [7, 37] width 5 height 14
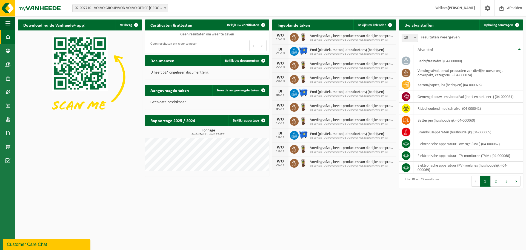
click at [28, 245] on div "Customer Care Chat" at bounding box center [46, 244] width 79 height 7
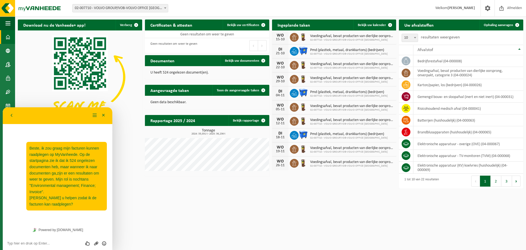
click at [202, 201] on html "Vestiging: 02-007710 - VOLVO GROUP/VOB-VOLVO OFFICE [GEOGRAPHIC_DATA] - BERCHEM…" at bounding box center [263, 125] width 526 height 250
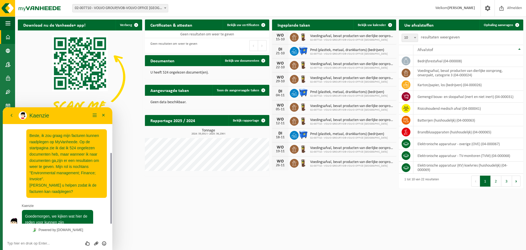
scroll to position [25, 0]
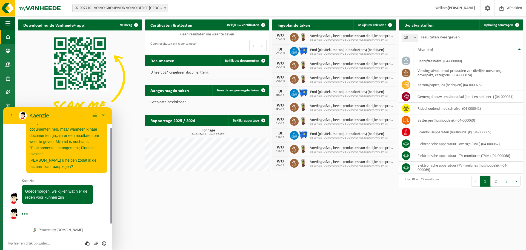
click at [76, 211] on div "09:23 Beste, ik zou graag mijn facturen kunnen raadplegen op MyVanheede. Op de …" at bounding box center [57, 161] width 99 height 125
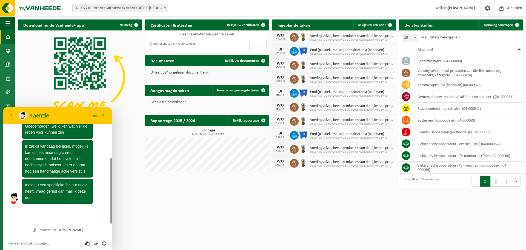
scroll to position [75, 0]
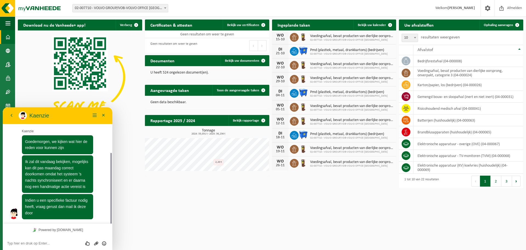
click at [41, 244] on textarea at bounding box center [57, 243] width 101 height 4
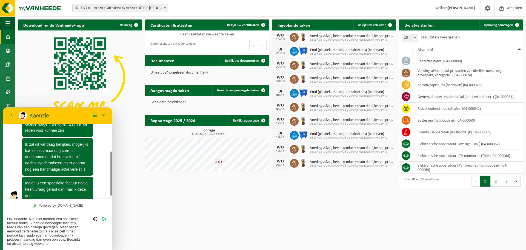
scroll to position [99, 0]
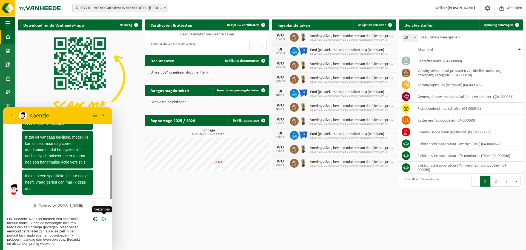
type textarea "OK, bedankt. Nee niet meteen een specifieke factuur nodig. Ik heb de benodigde …"
click at [105, 219] on icon "Verzenden" at bounding box center [104, 218] width 5 height 5
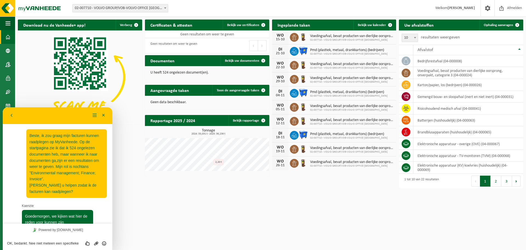
scroll to position [446, 0]
